Goal: Task Accomplishment & Management: Complete application form

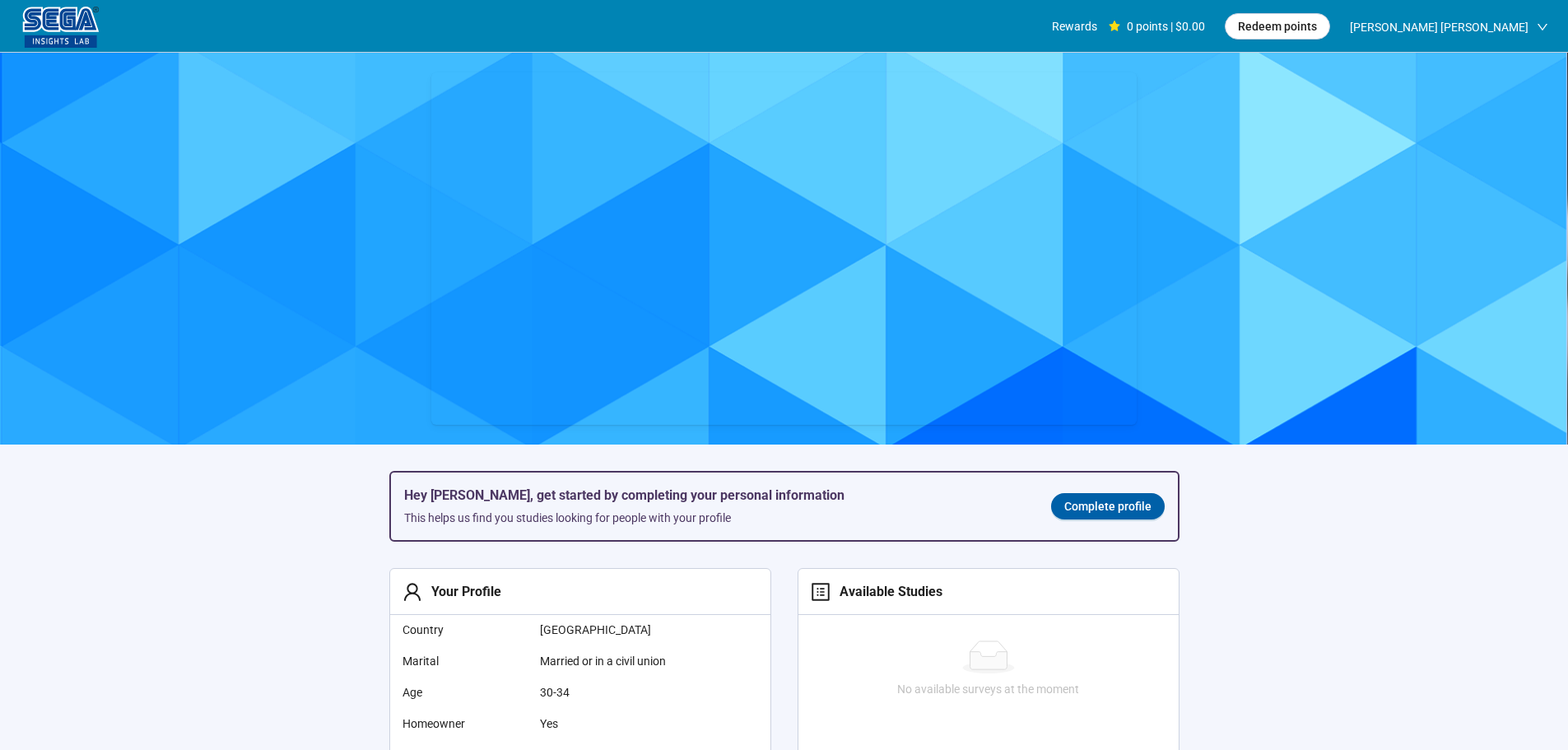
click at [1124, 509] on span "Complete profile" at bounding box center [1108, 506] width 87 height 18
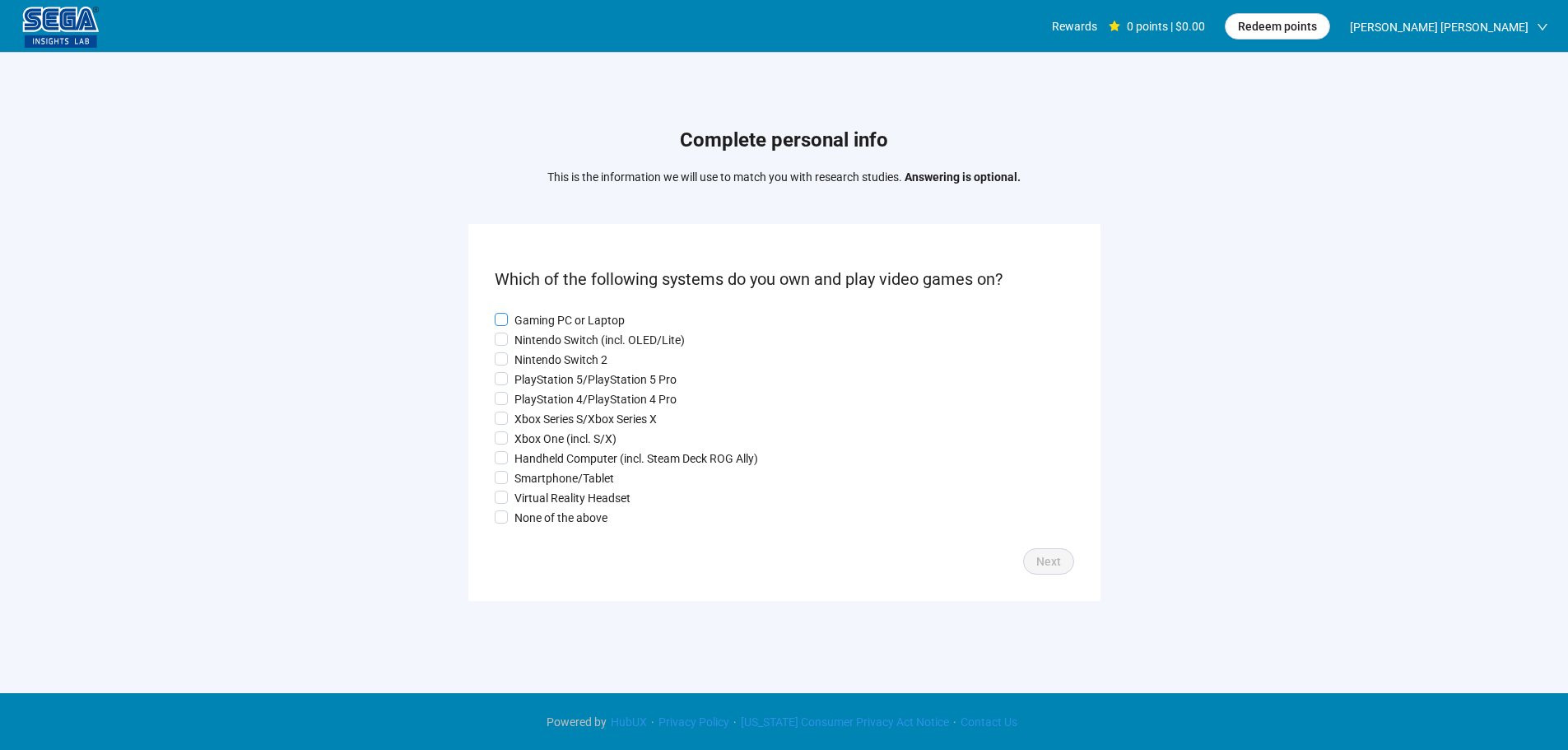
click at [554, 311] on p "Gaming PC or Laptop" at bounding box center [569, 320] width 111 height 18
drag, startPoint x: 541, startPoint y: 333, endPoint x: 537, endPoint y: 355, distance: 22.4
click at [541, 334] on p "Nintendo Switch (incl. OLED/Lite)" at bounding box center [599, 339] width 170 height 18
drag, startPoint x: 537, startPoint y: 358, endPoint x: 529, endPoint y: 388, distance: 31.0
click at [537, 360] on p "Nintendo Switch 2" at bounding box center [561, 360] width 93 height 18
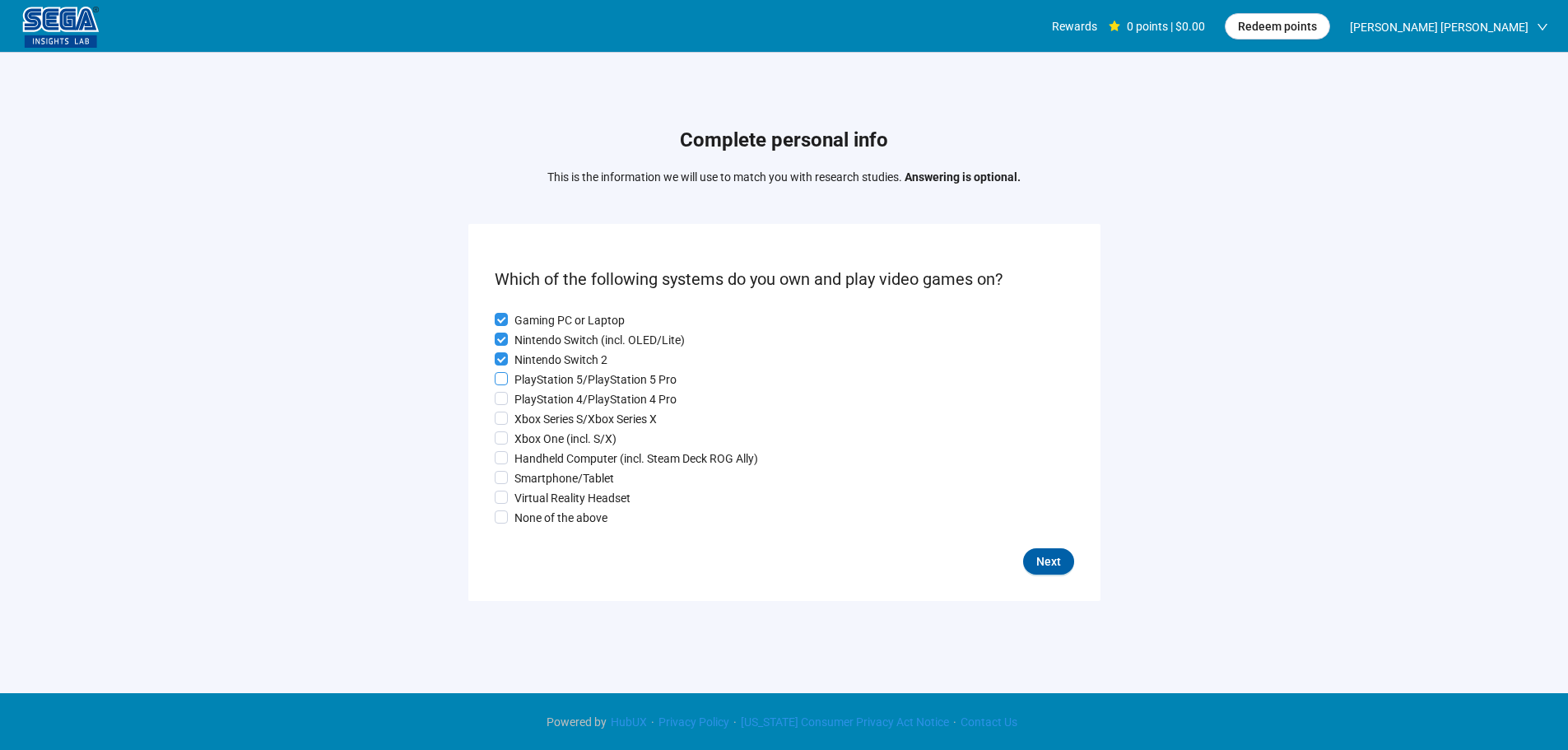
click at [529, 388] on p "PlayStation 5/PlayStation 5 Pro" at bounding box center [595, 379] width 163 height 18
drag, startPoint x: 531, startPoint y: 416, endPoint x: 526, endPoint y: 440, distance: 24.5
click at [531, 417] on p "Xbox Series S/Xbox Series X" at bounding box center [585, 418] width 142 height 18
click at [526, 440] on p "Xbox One (incl. S/X)" at bounding box center [566, 439] width 102 height 18
click at [526, 401] on p "PlayStation 4/PlayStation 4 Pro" at bounding box center [595, 399] width 163 height 18
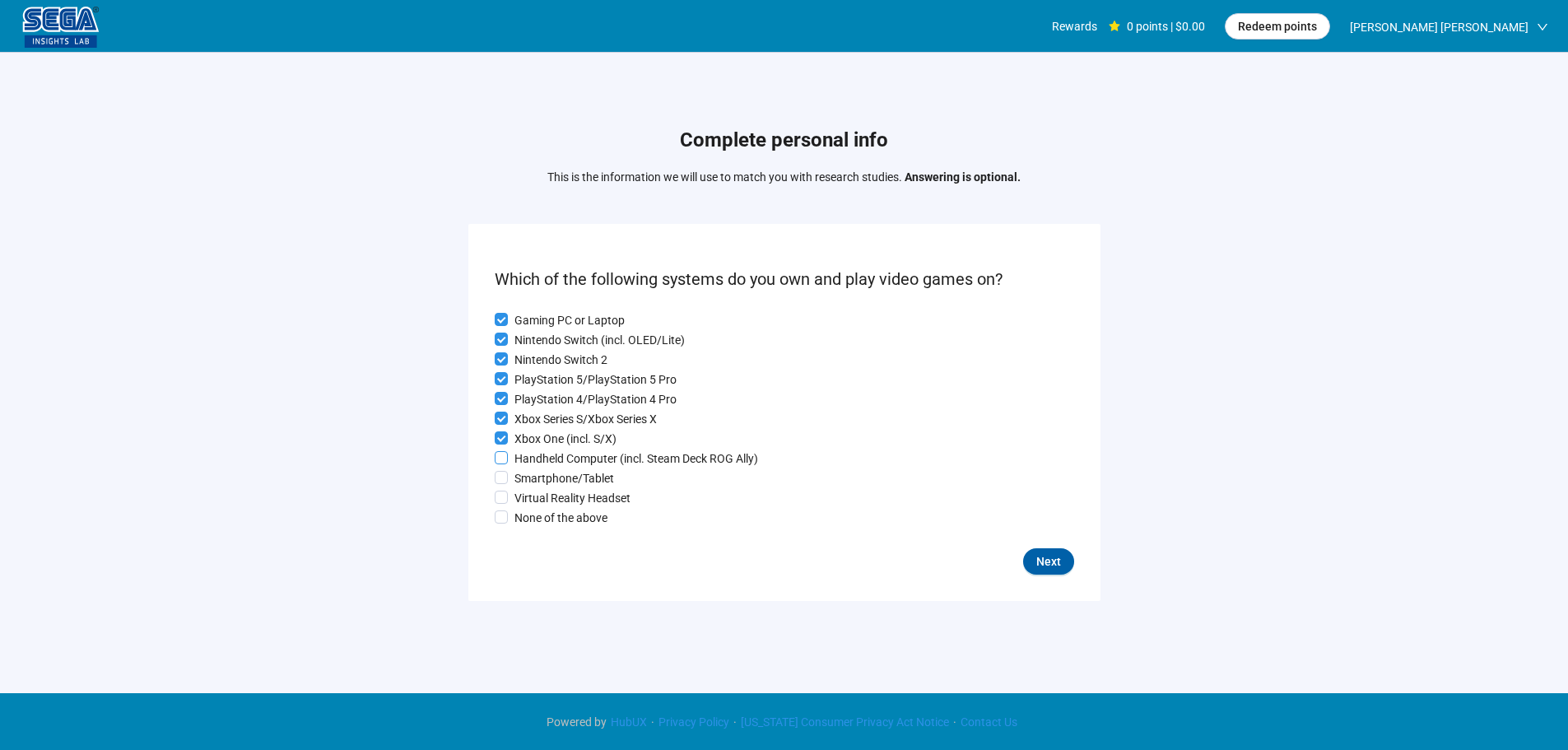
click at [530, 466] on p "Handheld Computer (incl. Steam Deck ROG Ally)" at bounding box center [636, 458] width 243 height 18
click at [532, 485] on p "Smartphone/Tablet" at bounding box center [564, 478] width 99 height 18
click at [556, 504] on p "Virtual Reality Headset" at bounding box center [572, 497] width 116 height 18
click at [1043, 558] on span "Next" at bounding box center [1049, 561] width 25 height 18
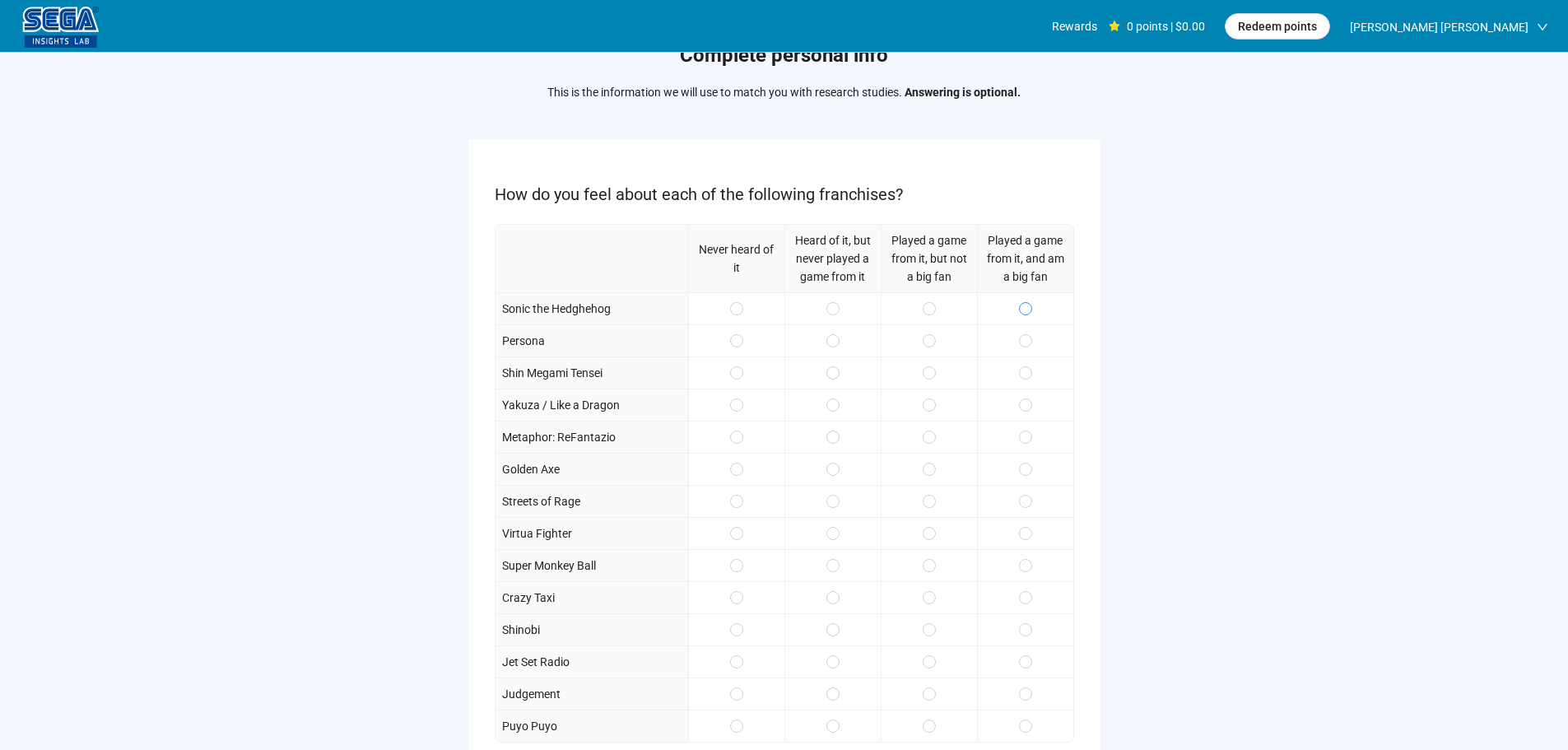
scroll to position [83, 0]
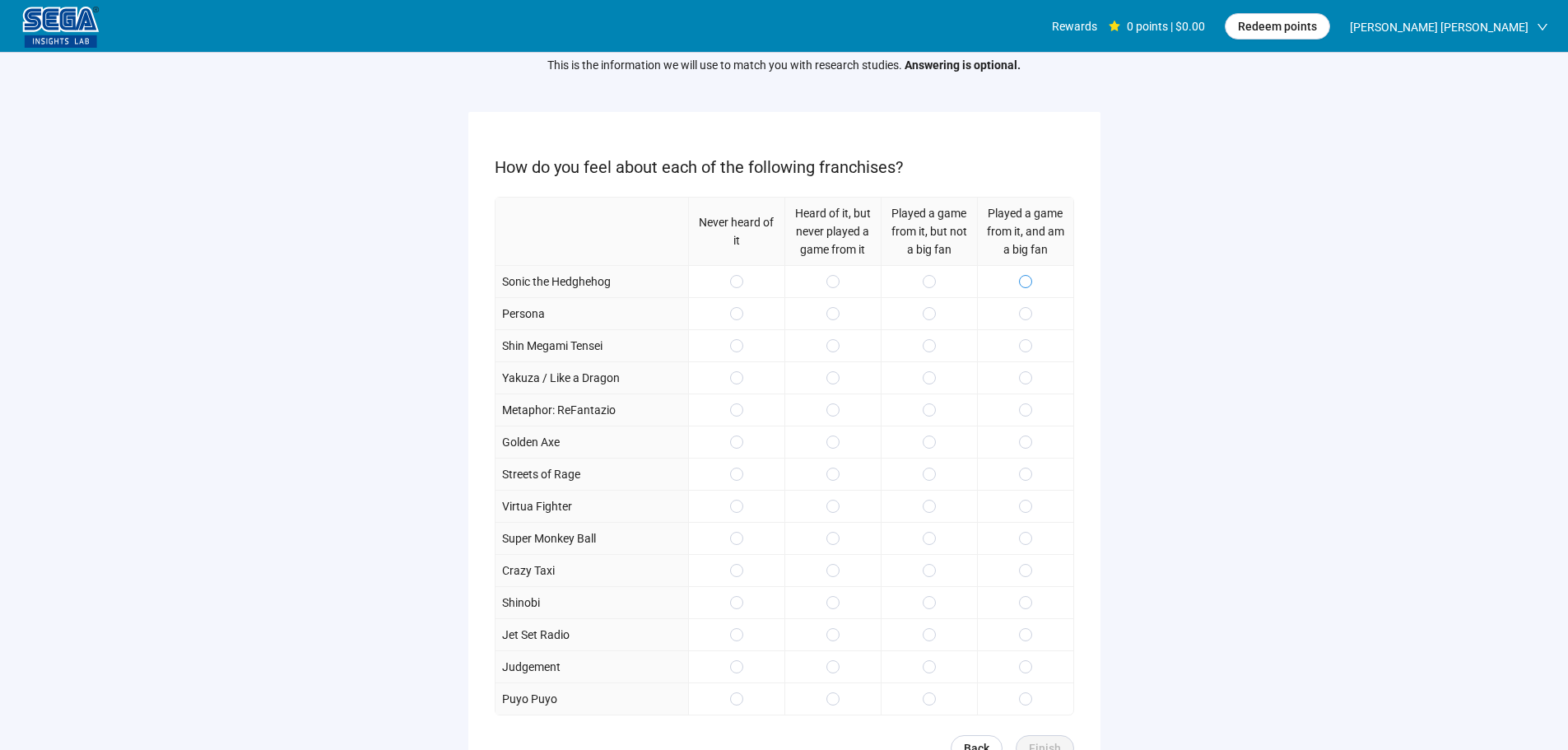
click at [1022, 282] on span at bounding box center [1026, 282] width 13 height 13
click at [922, 312] on span at bounding box center [929, 314] width 13 height 13
click at [924, 399] on div at bounding box center [929, 410] width 97 height 33
click at [1041, 328] on div at bounding box center [1026, 313] width 97 height 33
click at [1031, 357] on div at bounding box center [1026, 345] width 97 height 33
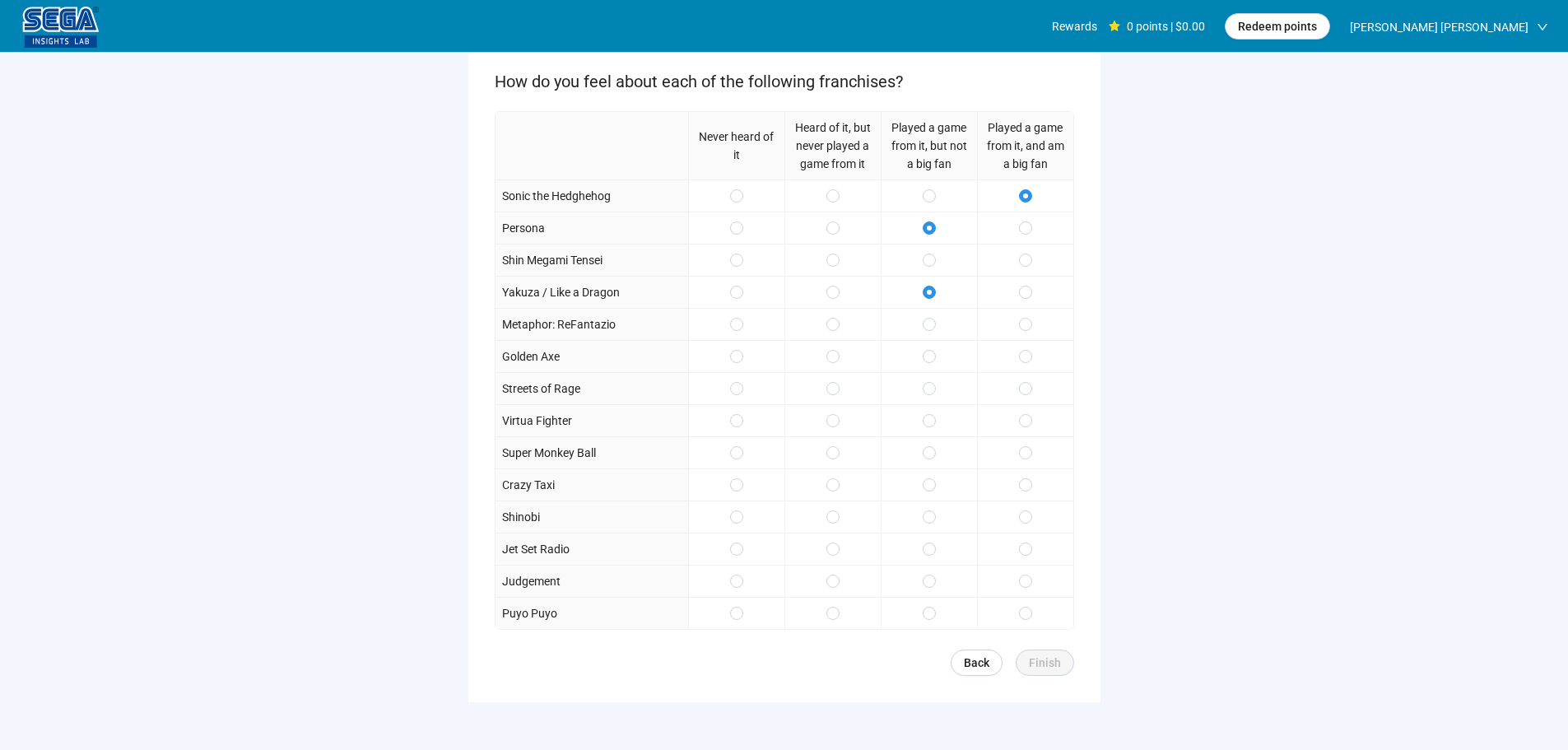
scroll to position [241, 0]
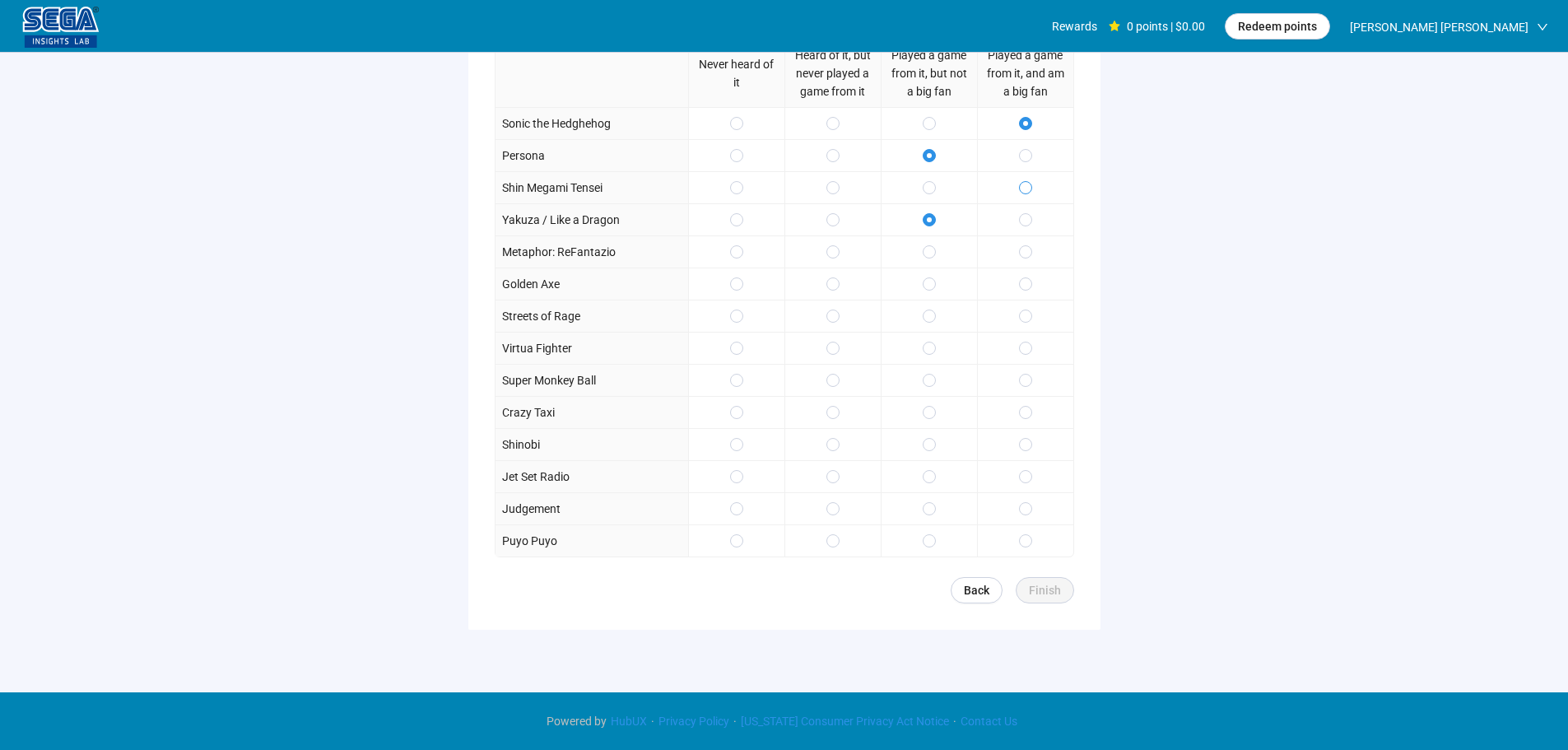
click at [1022, 182] on span at bounding box center [1026, 188] width 13 height 13
drag, startPoint x: 934, startPoint y: 286, endPoint x: 1018, endPoint y: 321, distance: 91.0
click at [936, 286] on div at bounding box center [929, 283] width 97 height 33
click at [1020, 322] on span at bounding box center [1026, 316] width 13 height 13
click at [990, 388] on div at bounding box center [1026, 380] width 97 height 33
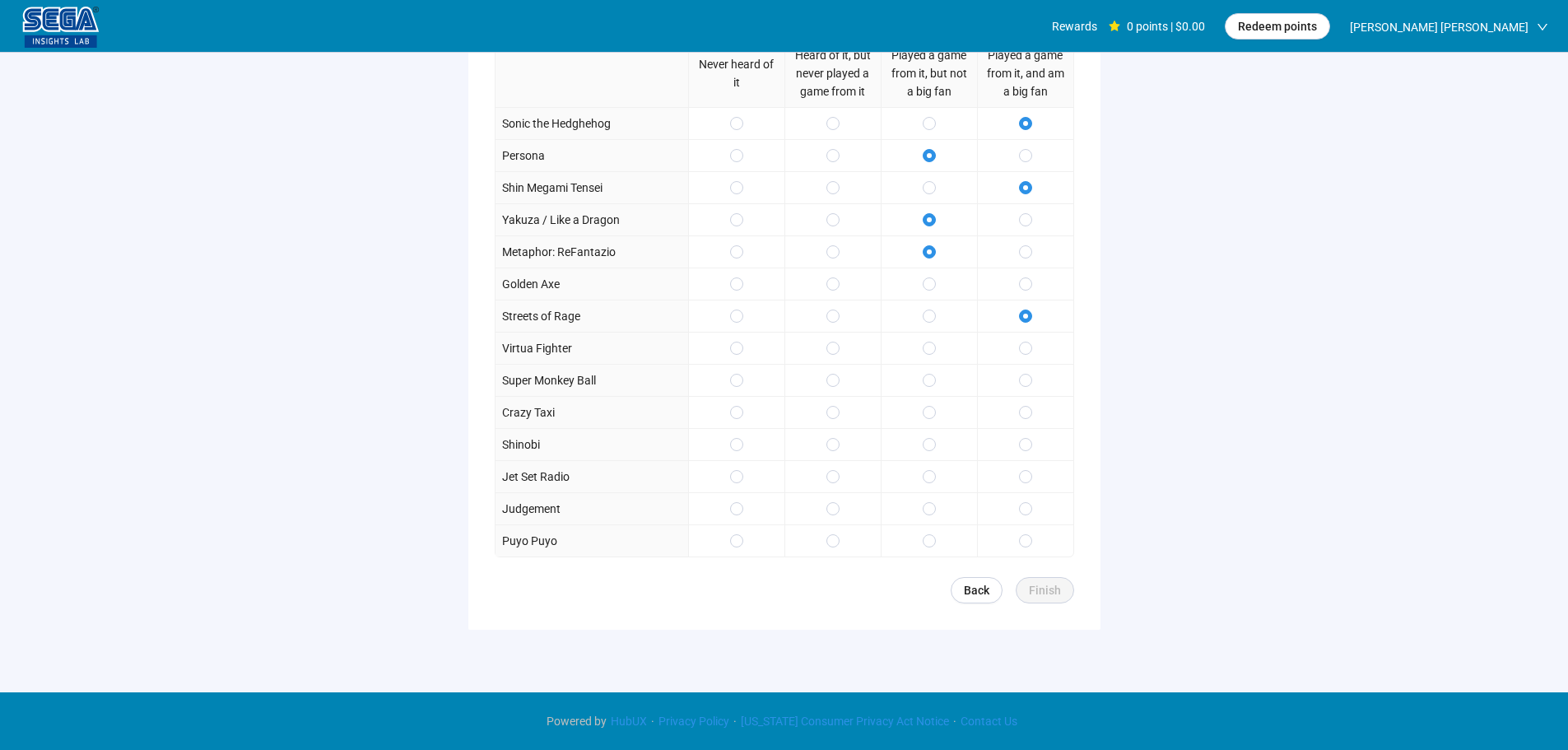
click at [1000, 287] on div at bounding box center [1026, 283] width 97 height 33
click at [931, 389] on label at bounding box center [929, 380] width 13 height 18
click at [925, 292] on label at bounding box center [929, 283] width 13 height 18
click at [1025, 424] on div at bounding box center [1026, 412] width 97 height 33
click at [1019, 453] on label at bounding box center [1026, 444] width 13 height 18
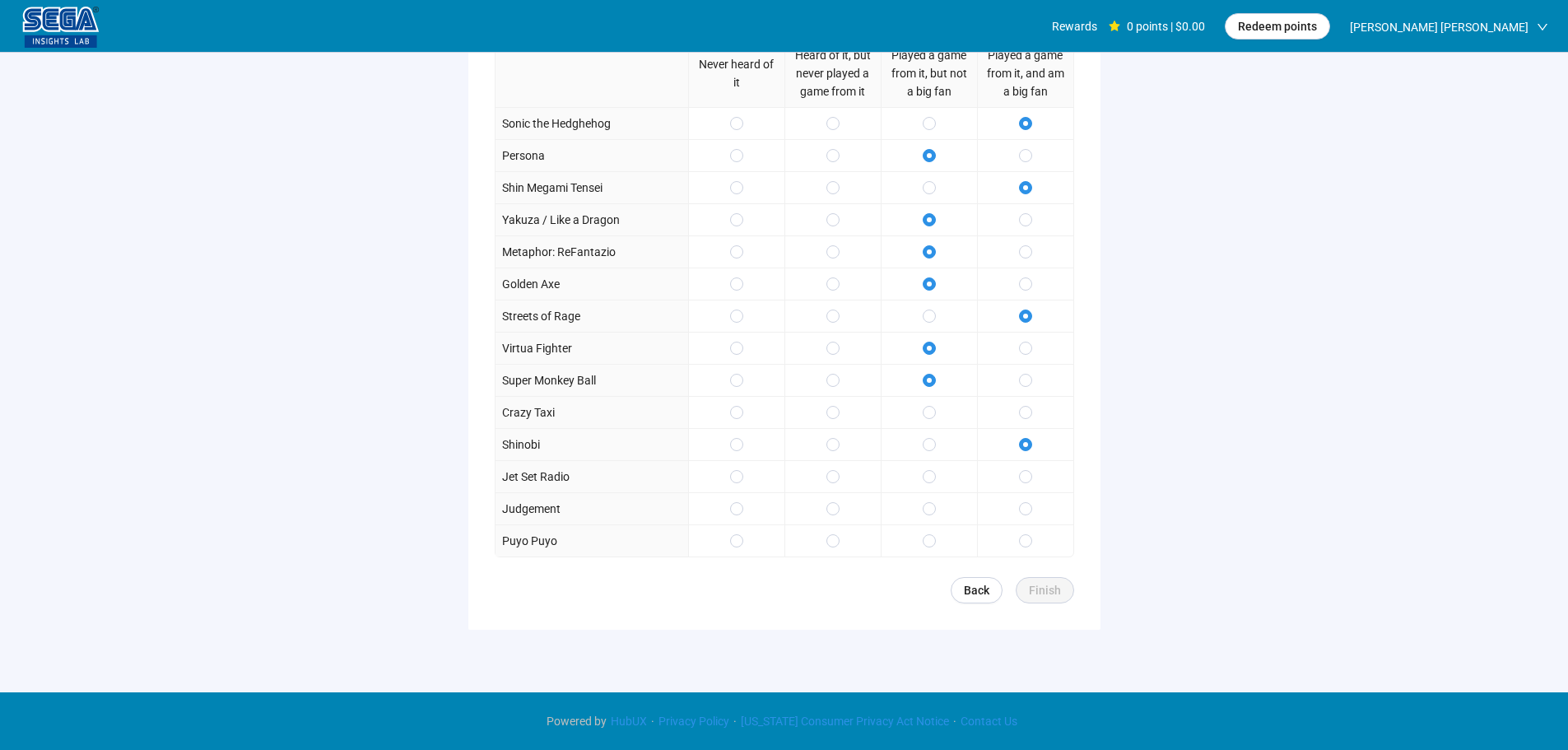
click at [1017, 413] on div at bounding box center [1026, 412] width 97 height 33
click at [934, 481] on span at bounding box center [929, 477] width 13 height 13
click at [936, 409] on div at bounding box center [929, 412] width 97 height 33
click at [932, 407] on span at bounding box center [929, 413] width 13 height 13
click at [928, 548] on label at bounding box center [929, 540] width 13 height 18
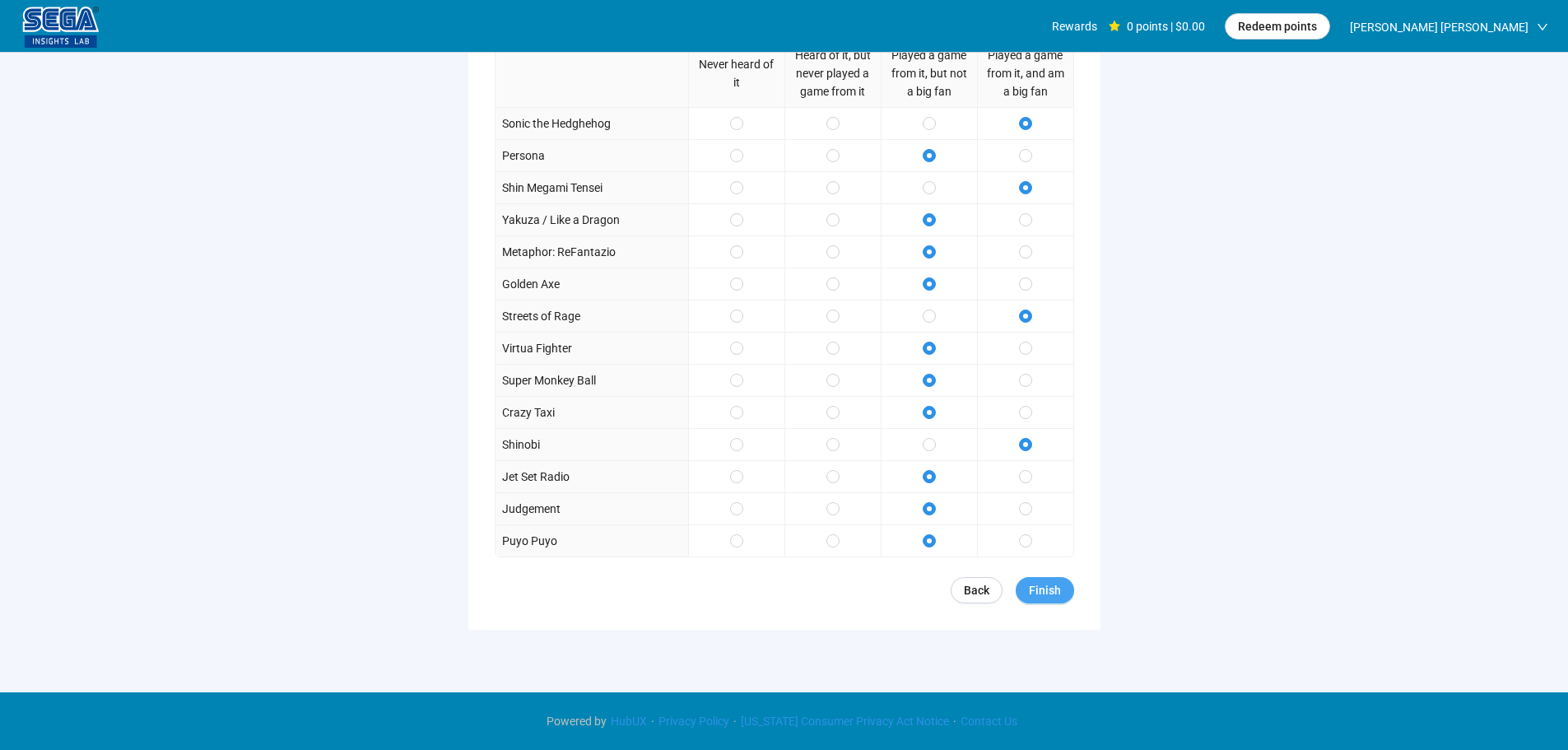
click at [1025, 588] on button "Finish" at bounding box center [1045, 590] width 59 height 26
